Goal: Information Seeking & Learning: Check status

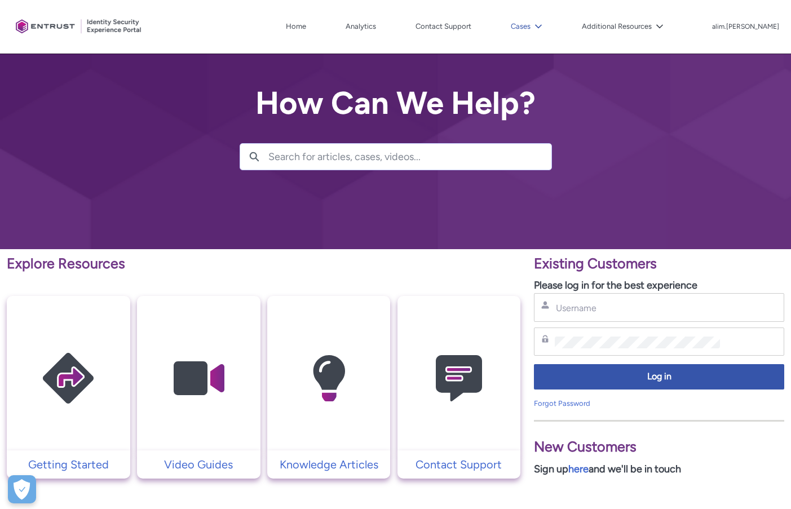
click at [542, 26] on lightning-icon at bounding box center [536, 27] width 12 height 8
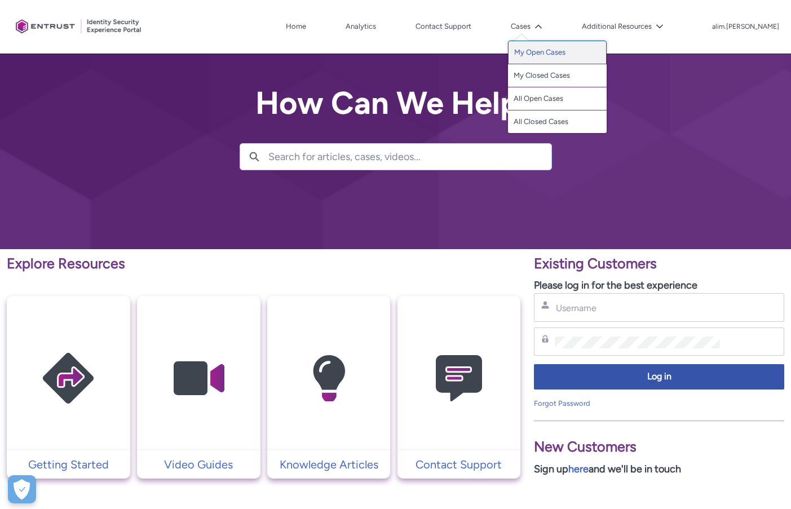
click at [566, 51] on link "My Open Cases" at bounding box center [557, 53] width 99 height 24
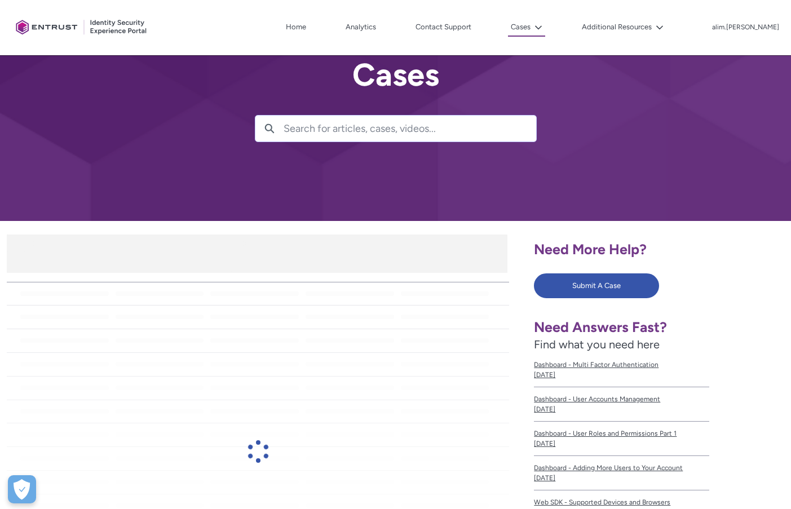
scroll to position [56, 0]
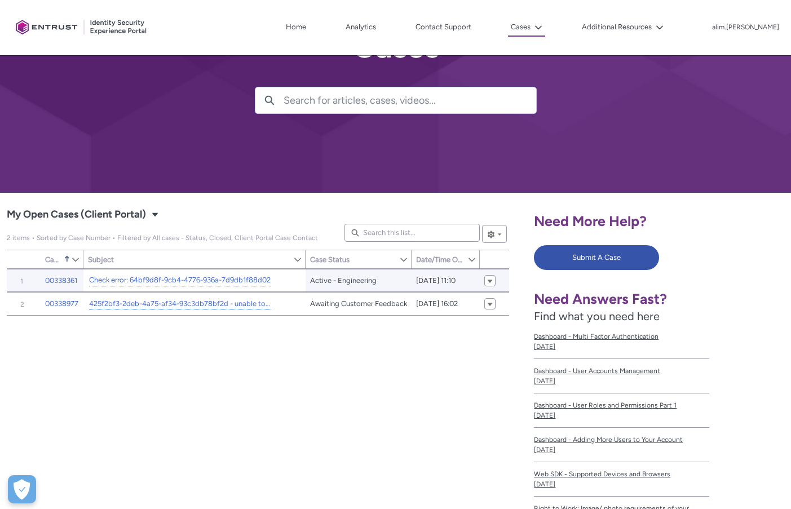
click at [165, 287] on div "Check error: 64bf9d8f-9cb4-4776-936a-7d9db1f88d02" at bounding box center [179, 280] width 182 height 14
click at [164, 286] on link "Check error: 64bf9d8f-9cb4-4776-936a-7d9db1f88d02" at bounding box center [179, 280] width 181 height 12
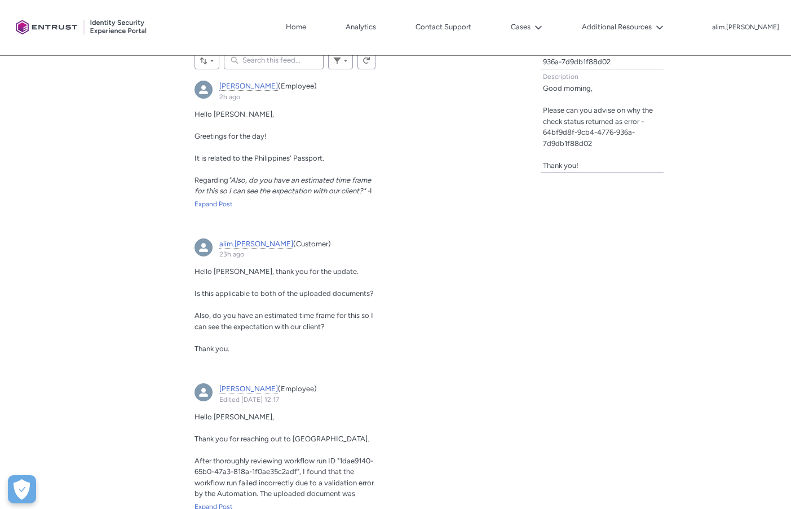
scroll to position [395, 0]
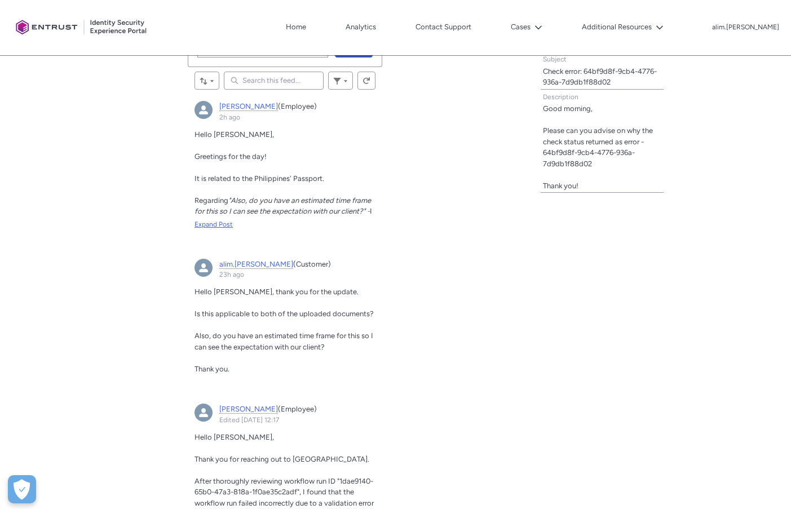
click at [220, 224] on div "Expand Post" at bounding box center [284, 224] width 181 height 10
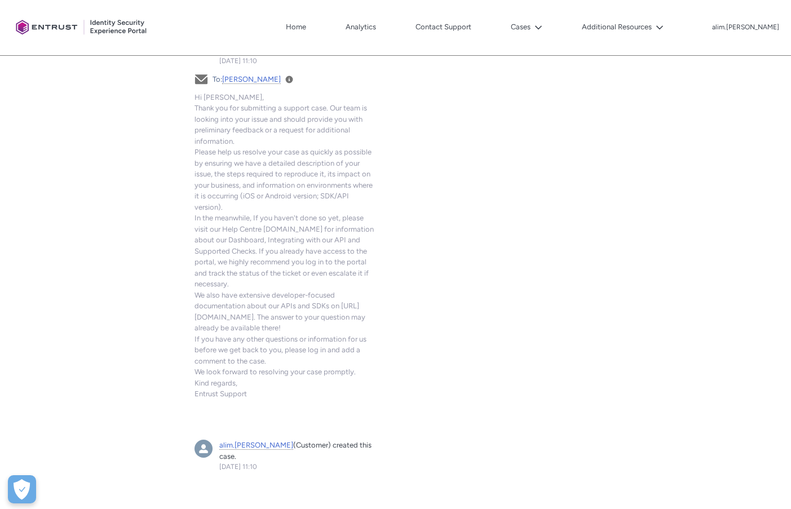
scroll to position [1030, 0]
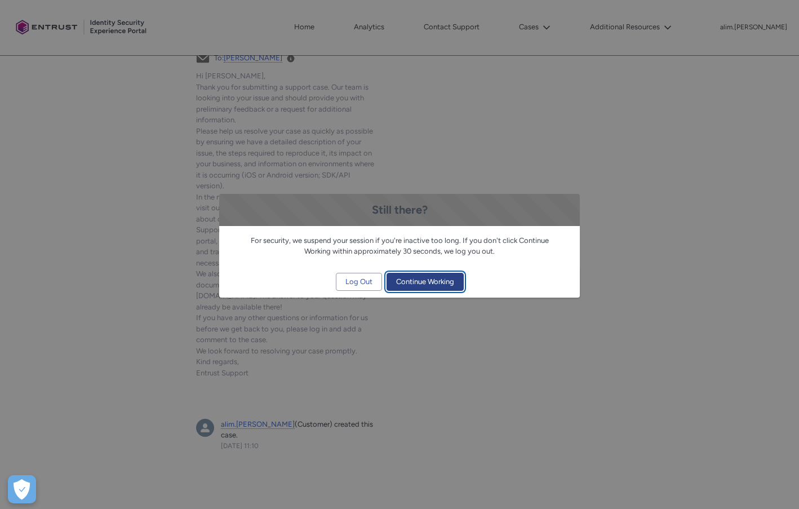
click at [444, 285] on span "Continue Working" at bounding box center [425, 281] width 58 height 17
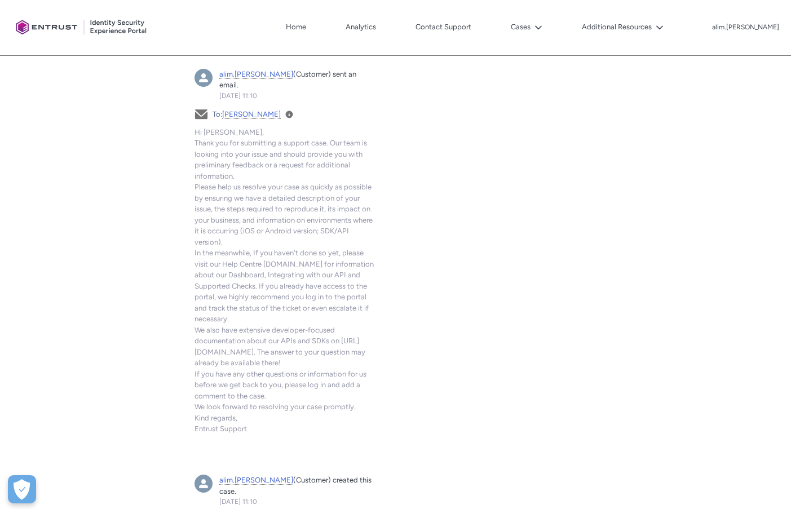
scroll to position [917, 0]
